Goal: Information Seeking & Learning: Check status

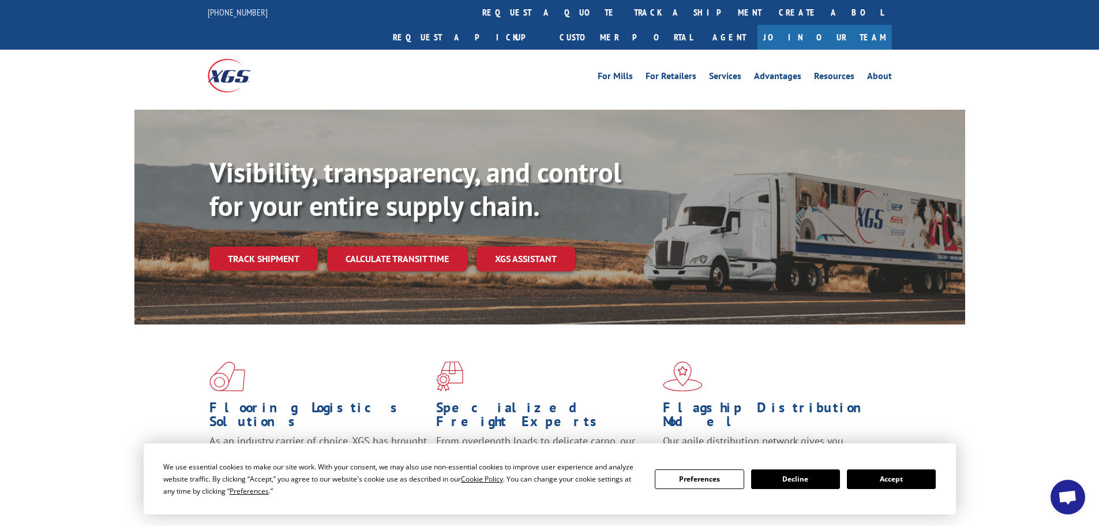
click at [885, 477] on button "Accept" at bounding box center [891, 479] width 89 height 20
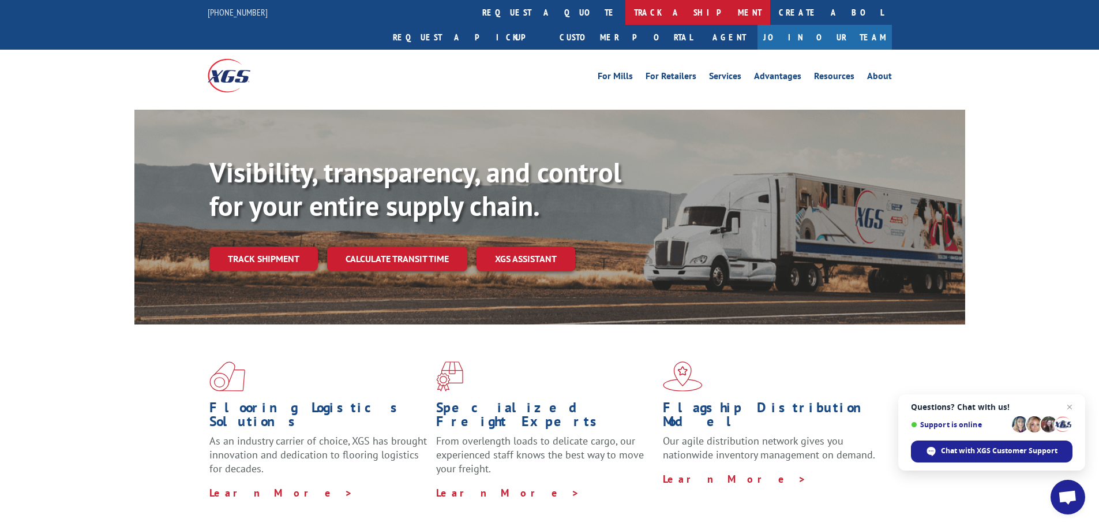
click at [626, 9] on link "track a shipment" at bounding box center [698, 12] width 145 height 25
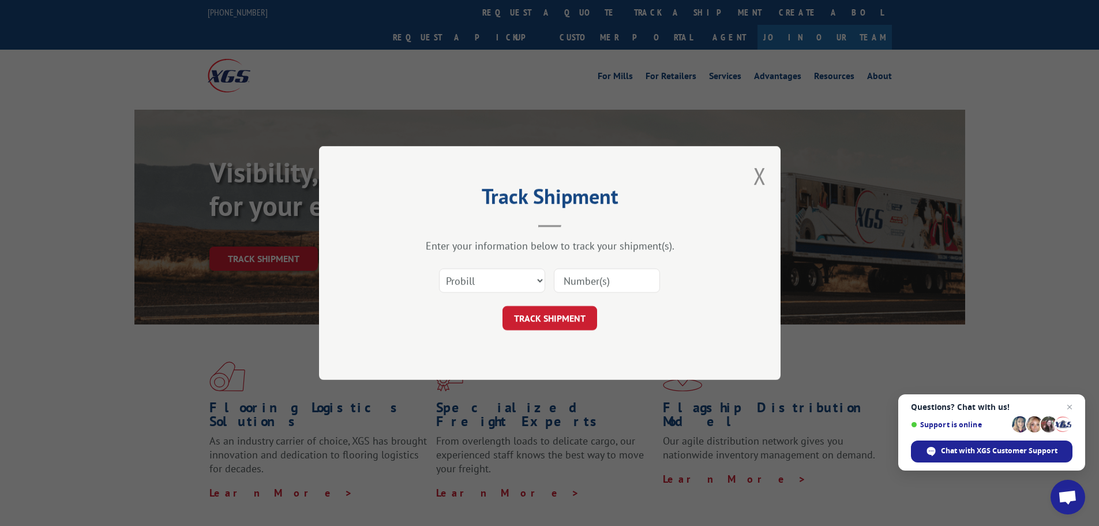
click at [563, 285] on input at bounding box center [607, 280] width 106 height 24
paste input "17501747"
type input "17501747"
click at [549, 338] on div "Track Shipment Enter your information below to track your shipment(s). Select c…" at bounding box center [550, 263] width 462 height 234
click at [556, 323] on button "TRACK SHIPMENT" at bounding box center [550, 318] width 95 height 24
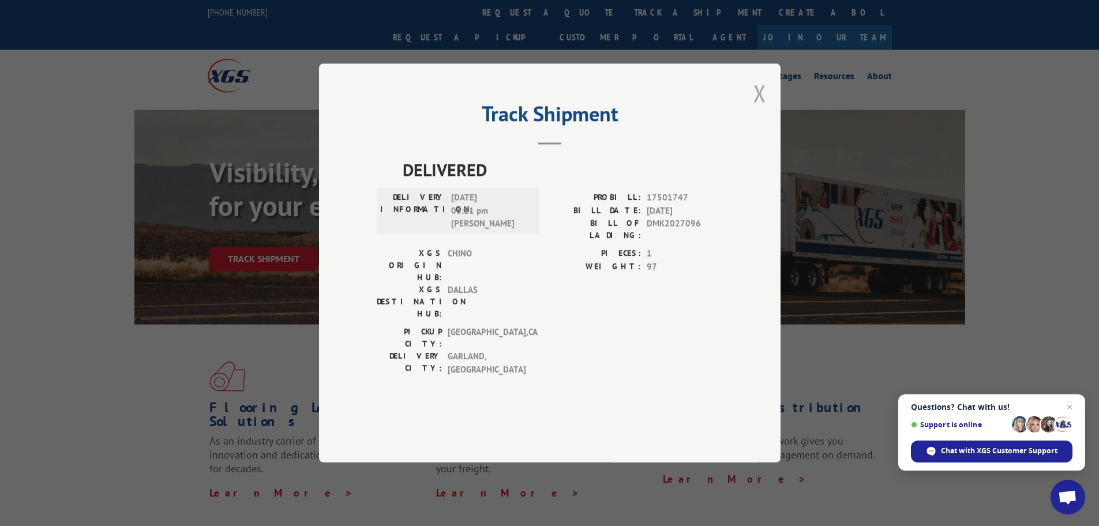
click at [759, 109] on button "Close modal" at bounding box center [760, 93] width 13 height 31
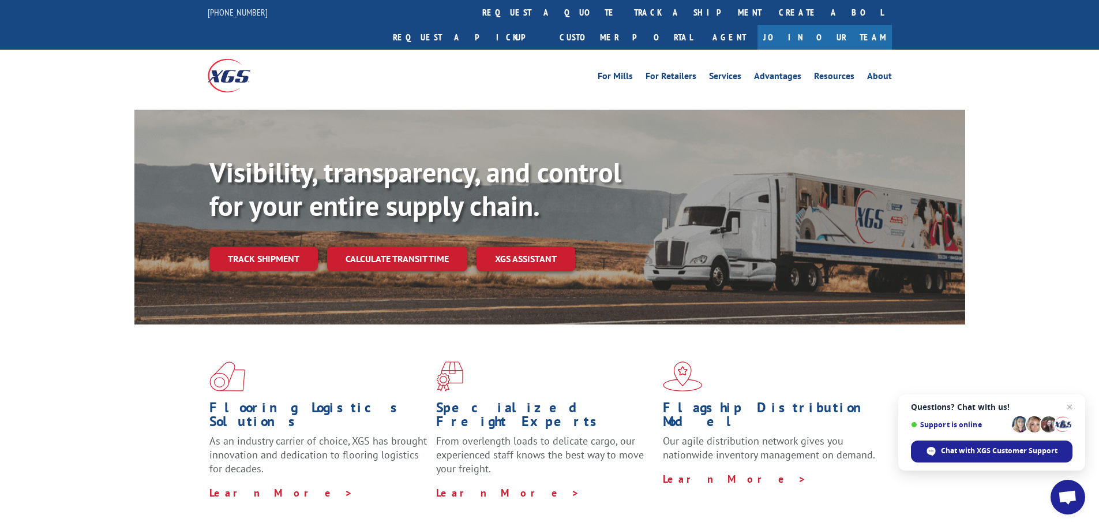
click at [30, 267] on div "Visibility, transparency, and control for your entire supply chain. Track shipm…" at bounding box center [549, 228] width 1099 height 237
click at [626, 12] on link "track a shipment" at bounding box center [698, 12] width 145 height 25
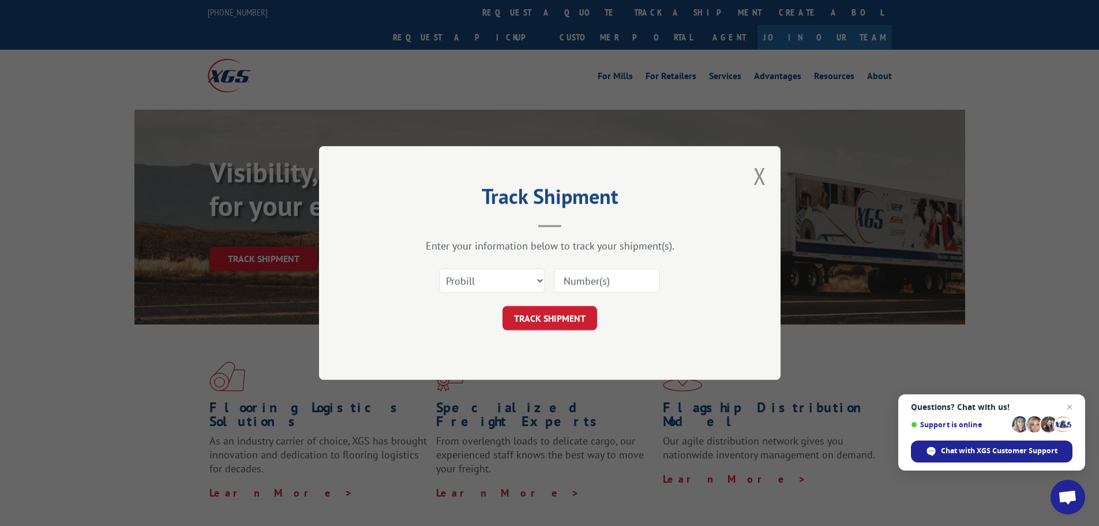
click at [600, 291] on input at bounding box center [607, 280] width 106 height 24
type input "17501747"
click at [540, 320] on button "TRACK SHIPMENT" at bounding box center [550, 318] width 95 height 24
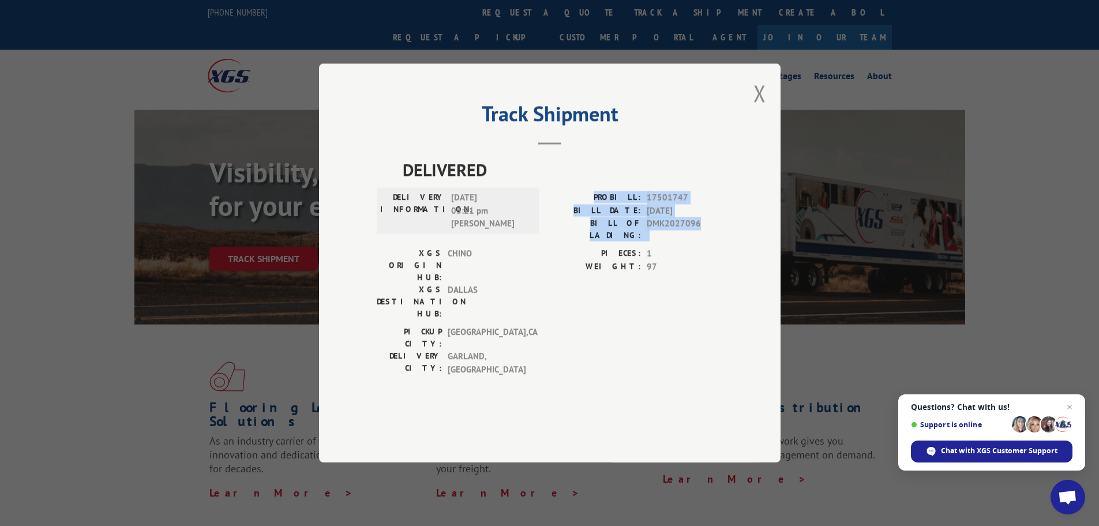
drag, startPoint x: 704, startPoint y: 246, endPoint x: 582, endPoint y: 222, distance: 124.1
click at [582, 222] on div "PROBILL: 17501747 BILL DATE: [DATE] BILL OF LADING: DMK2027096" at bounding box center [636, 216] width 173 height 50
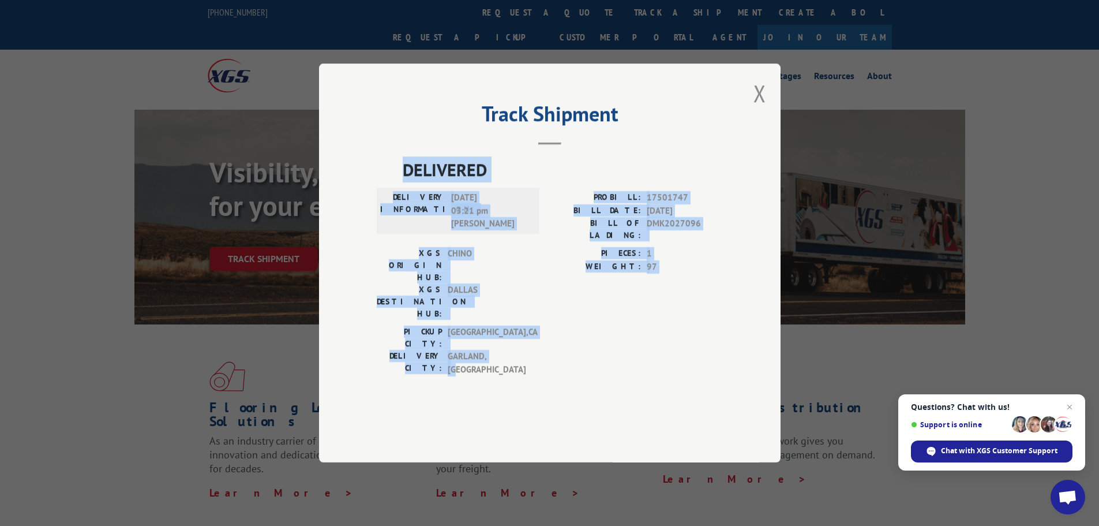
drag, startPoint x: 404, startPoint y: 196, endPoint x: 639, endPoint y: 353, distance: 283.3
click at [639, 353] on div "DELIVERED DELIVERY INFORMATION: [DATE] 03:21 pm [PERSON_NAME]: 17501747 BILL DA…" at bounding box center [550, 268] width 346 height 225
click at [639, 353] on div "[GEOGRAPHIC_DATA]: [GEOGRAPHIC_DATA] , [GEOGRAPHIC_DATA] [GEOGRAPHIC_DATA]: [GE…" at bounding box center [550, 354] width 346 height 56
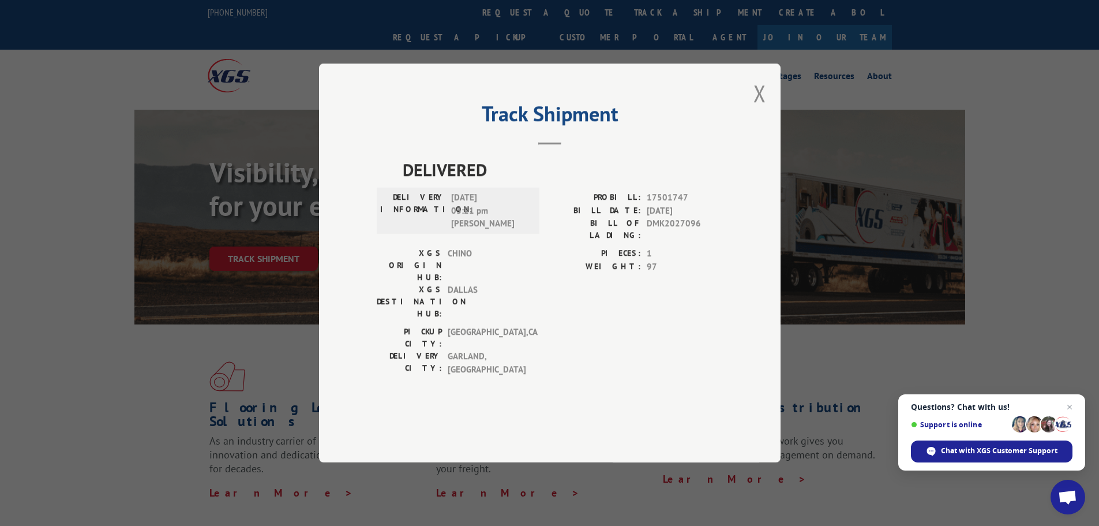
click at [41, 162] on div "Track Shipment DELIVERED DELIVERY INFORMATION: [DATE] 03:21 pm [PERSON_NAME]: 1…" at bounding box center [549, 263] width 1099 height 526
